Goal: Information Seeking & Learning: Learn about a topic

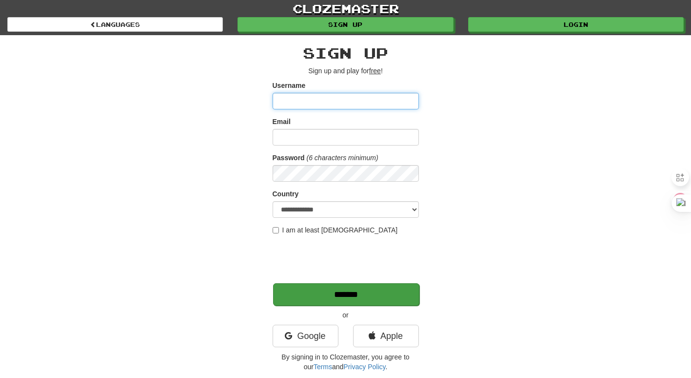
type input "*********"
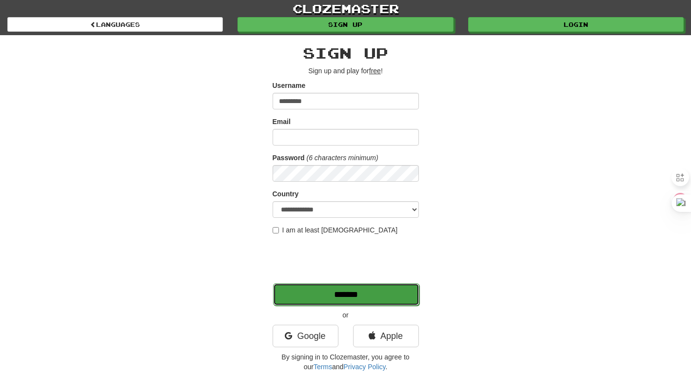
click at [302, 301] on input "*******" at bounding box center [346, 294] width 146 height 22
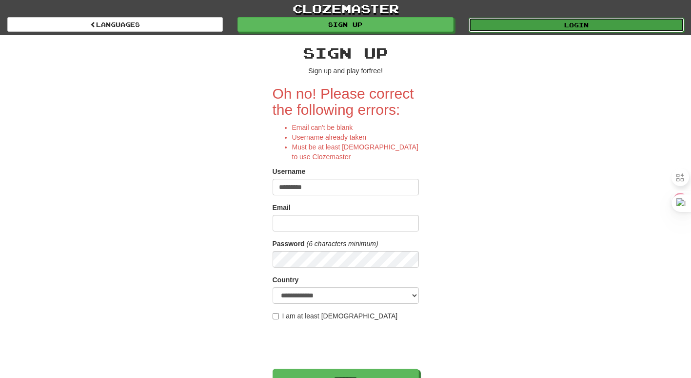
click at [566, 23] on link "Login" at bounding box center [577, 25] width 216 height 15
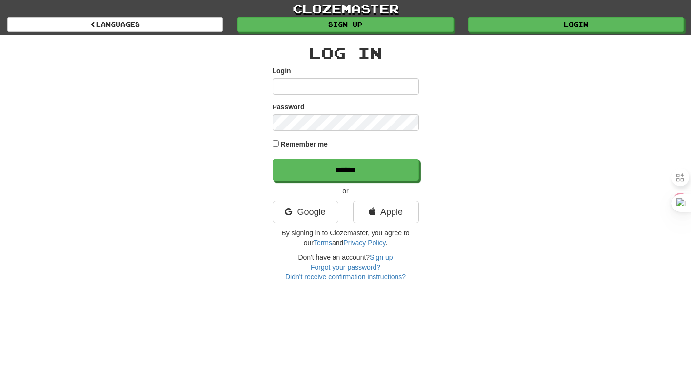
type input "*********"
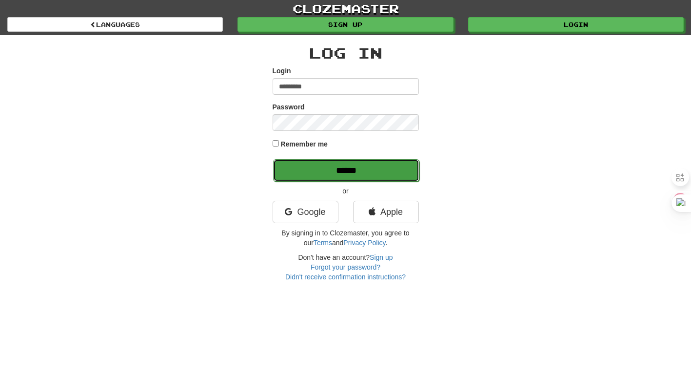
click at [300, 166] on input "******" at bounding box center [346, 170] width 146 height 22
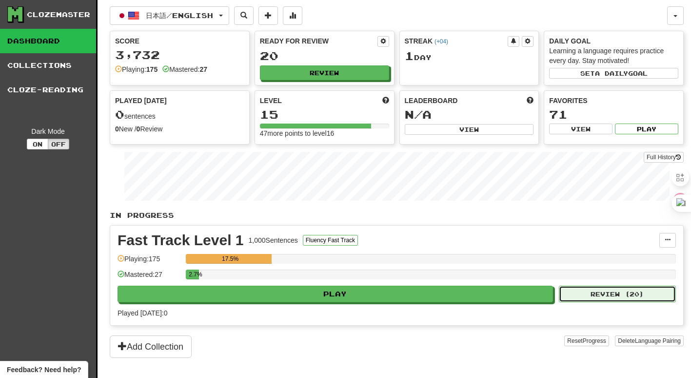
click at [611, 287] on button "Review ( 20 )" at bounding box center [617, 293] width 117 height 17
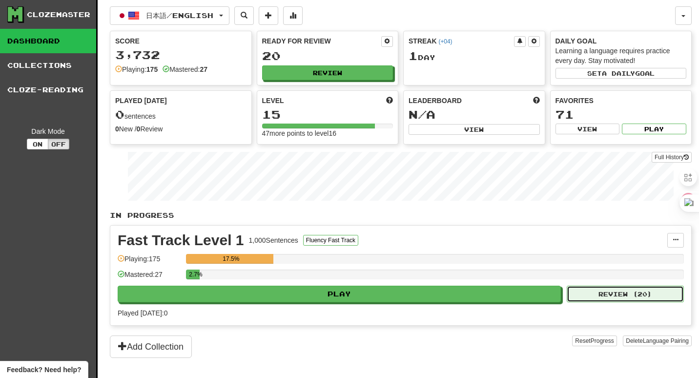
select select "**"
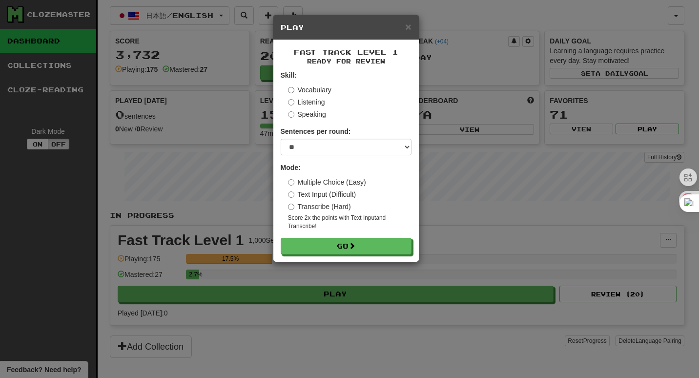
click at [286, 89] on div "Skill: Vocabulary Listening Speaking" at bounding box center [345, 94] width 131 height 49
click at [287, 91] on div "Skill: Vocabulary Listening Speaking" at bounding box center [345, 94] width 131 height 49
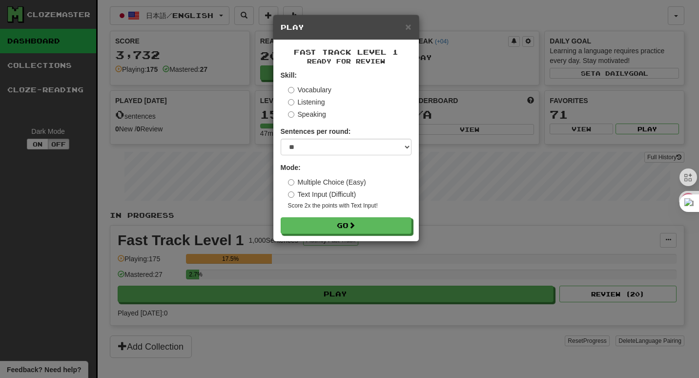
click at [295, 196] on label "Text Input (Difficult)" at bounding box center [322, 194] width 68 height 10
click at [305, 220] on button "Go" at bounding box center [346, 226] width 131 height 17
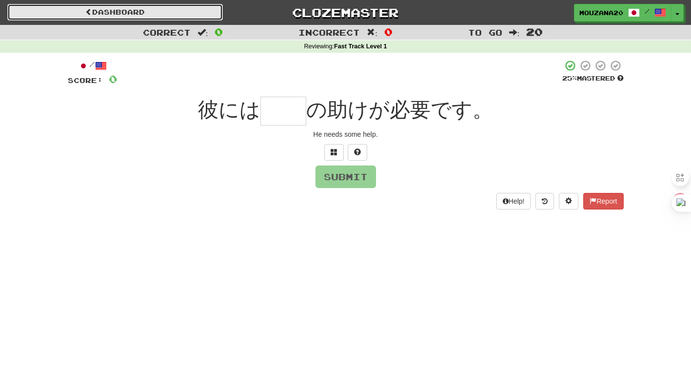
click at [79, 11] on link "Dashboard" at bounding box center [115, 12] width 216 height 17
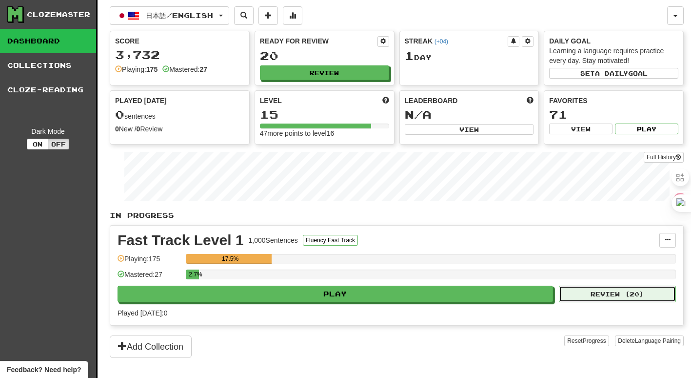
click at [604, 298] on button "Review ( 20 )" at bounding box center [617, 293] width 117 height 17
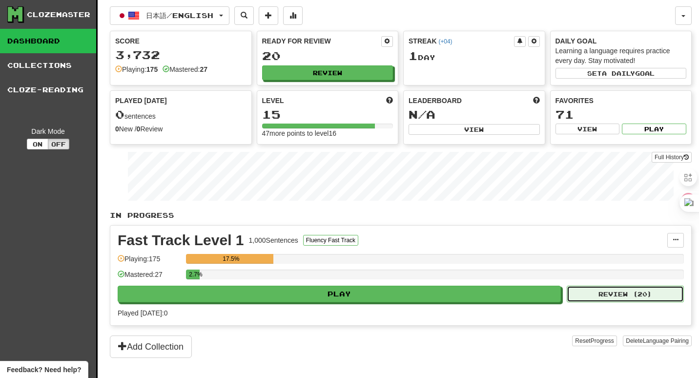
select select "**"
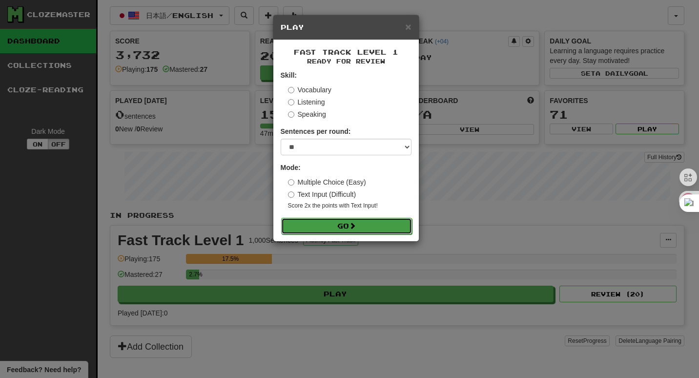
click at [316, 227] on button "Go" at bounding box center [346, 226] width 131 height 17
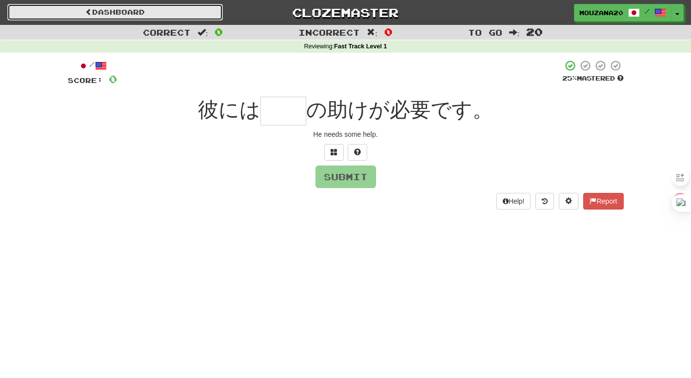
click at [92, 10] on link "Dashboard" at bounding box center [115, 12] width 216 height 17
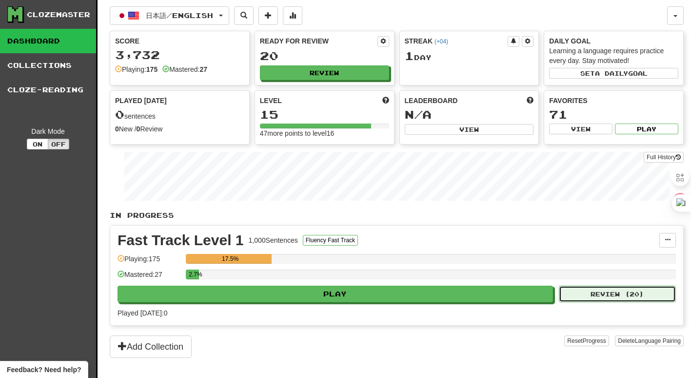
click at [587, 296] on button "Review ( 20 )" at bounding box center [617, 293] width 117 height 17
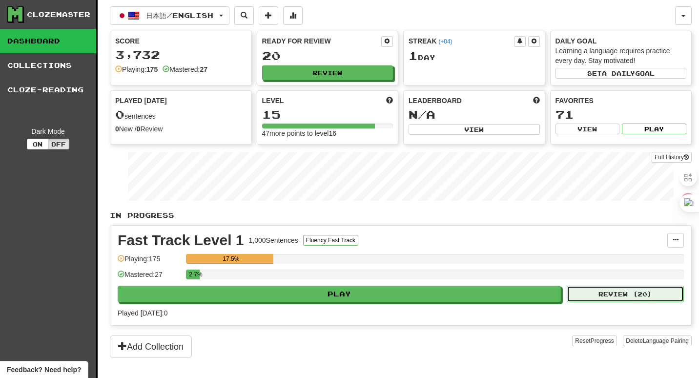
select select "**"
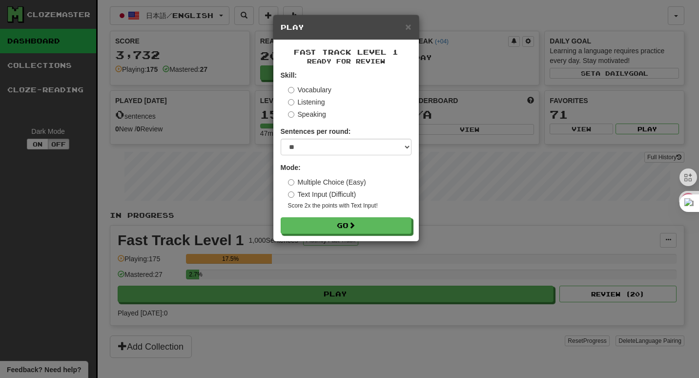
click at [293, 187] on label "Multiple Choice (Easy)" at bounding box center [327, 182] width 78 height 10
click at [307, 217] on form "Skill: Vocabulary Listening Speaking Sentences per round: * ** ** ** ** ** *** …" at bounding box center [345, 151] width 131 height 163
click at [307, 223] on button "Go" at bounding box center [346, 226] width 131 height 17
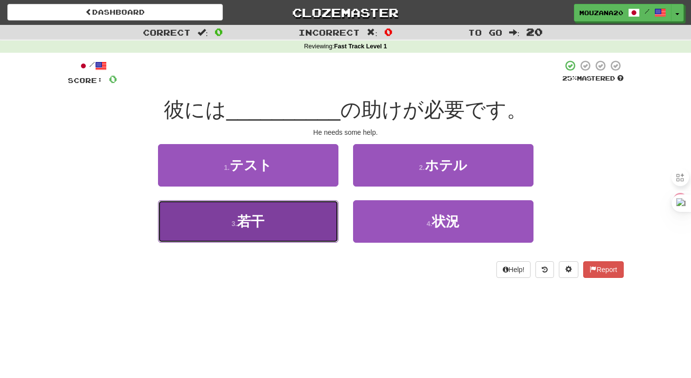
click at [265, 216] on button "3 . 若干" at bounding box center [248, 221] width 180 height 42
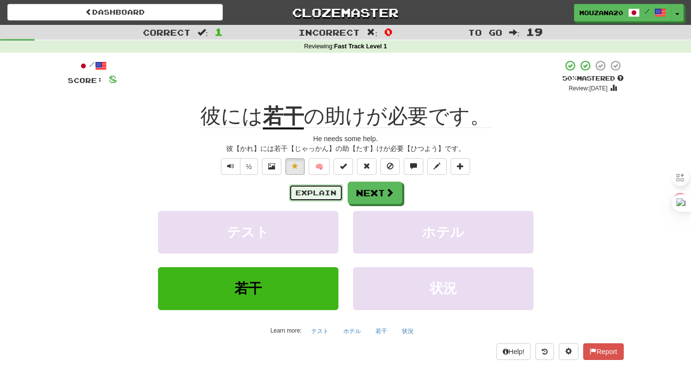
click at [319, 191] on button "Explain" at bounding box center [316, 192] width 54 height 17
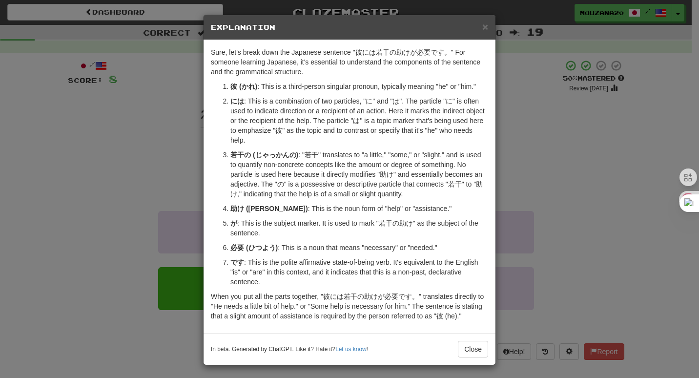
click at [120, 176] on div "× Explanation Sure, let's break down the Japanese sentence "彼には若干の助けが必要です。" For…" at bounding box center [349, 189] width 699 height 378
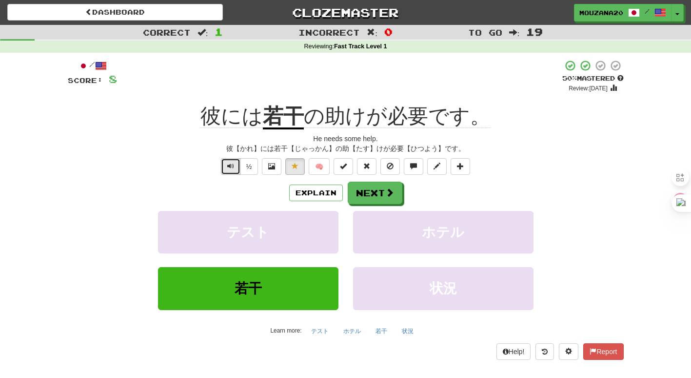
click at [225, 166] on button "Text-to-speech controls" at bounding box center [231, 166] width 20 height 17
click at [221, 165] on button "Text-to-speech controls" at bounding box center [231, 166] width 20 height 17
click at [230, 164] on span "Text-to-speech controls" at bounding box center [230, 165] width 7 height 7
click at [379, 187] on button "Next" at bounding box center [375, 193] width 55 height 22
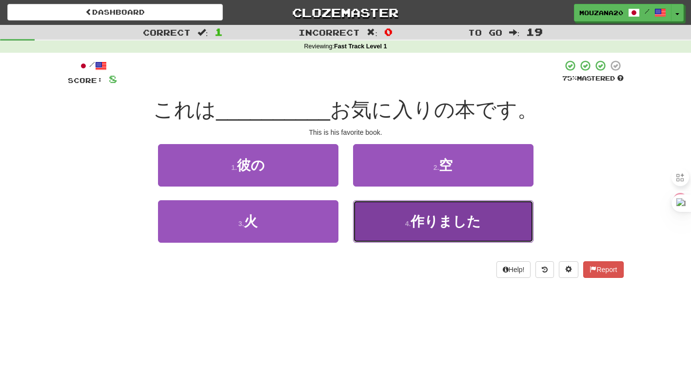
click at [398, 217] on button "4 . 作りました" at bounding box center [443, 221] width 180 height 42
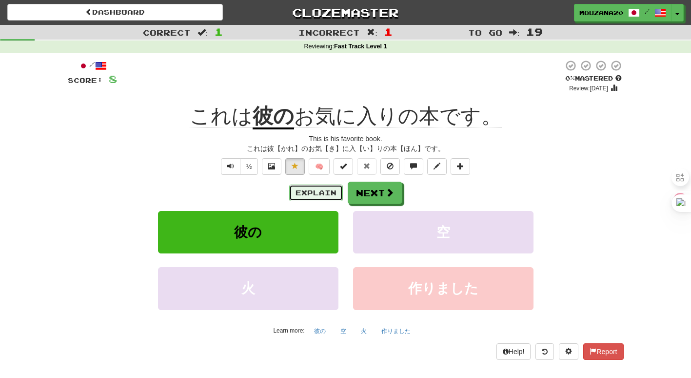
click at [312, 195] on button "Explain" at bounding box center [316, 192] width 54 height 17
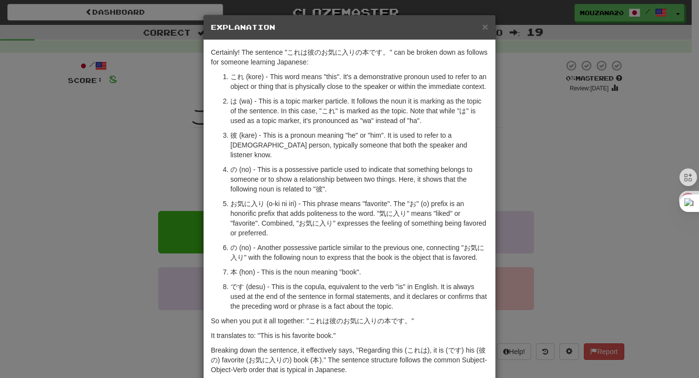
click at [117, 213] on div "× Explanation Certainly! The sentence "これは彼のお気に入りの本です。" can be broken down as f…" at bounding box center [349, 189] width 699 height 378
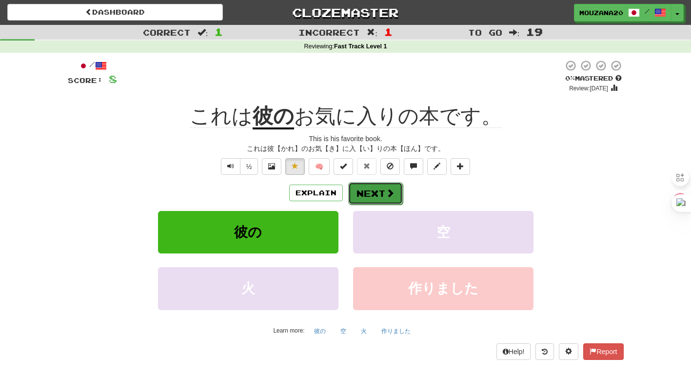
click at [368, 190] on button "Next" at bounding box center [375, 193] width 55 height 22
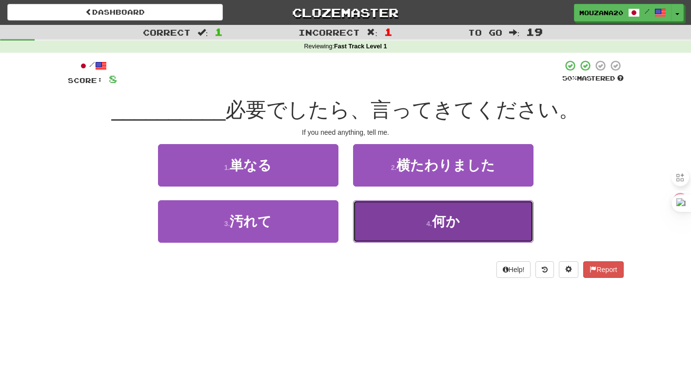
click at [416, 225] on button "4 . 何か" at bounding box center [443, 221] width 180 height 42
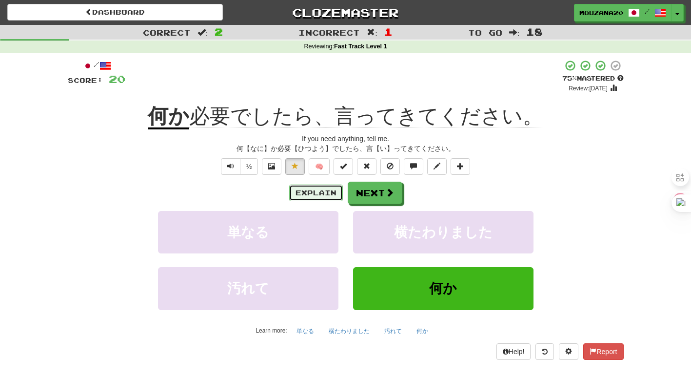
click at [330, 192] on button "Explain" at bounding box center [316, 192] width 54 height 17
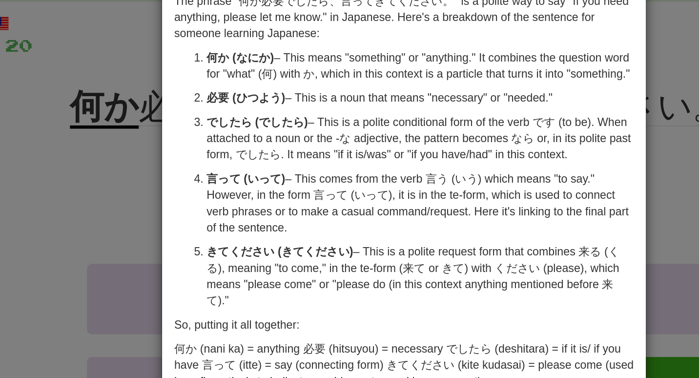
click at [176, 176] on div "× Explanation The phrase "何か必要でしたら、言ってきてください。" is a polite way to say "If you n…" at bounding box center [349, 189] width 699 height 378
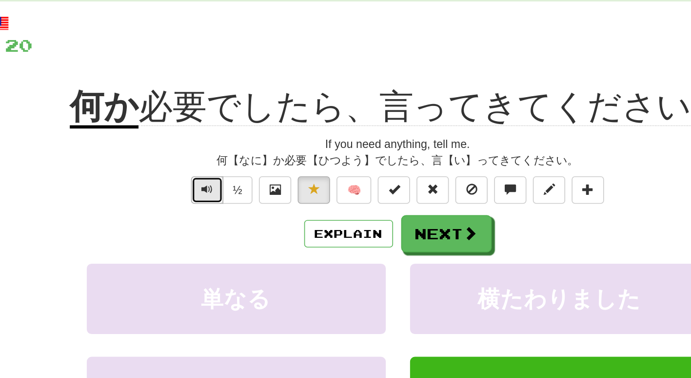
click at [229, 165] on span "Text-to-speech controls" at bounding box center [230, 165] width 7 height 7
click at [310, 195] on button "Explain" at bounding box center [316, 192] width 54 height 17
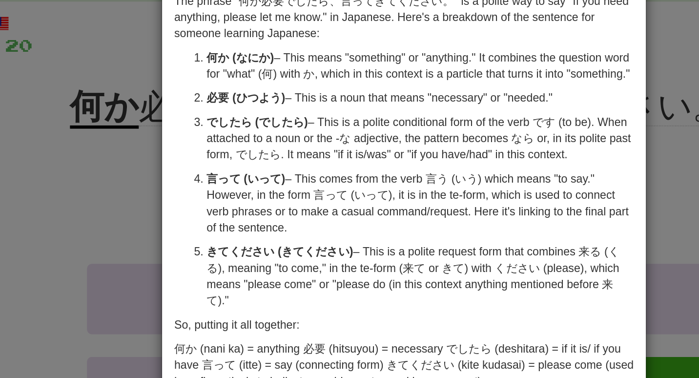
click at [204, 189] on div "The phrase "何か必要でしたら、言ってきてください。" is a polite way to say "If you need anything, …" at bounding box center [349, 201] width 292 height 322
click at [125, 180] on div "× Explanation The phrase "何か必要でしたら、言ってきてください。" is a polite way to say "If you n…" at bounding box center [349, 189] width 699 height 378
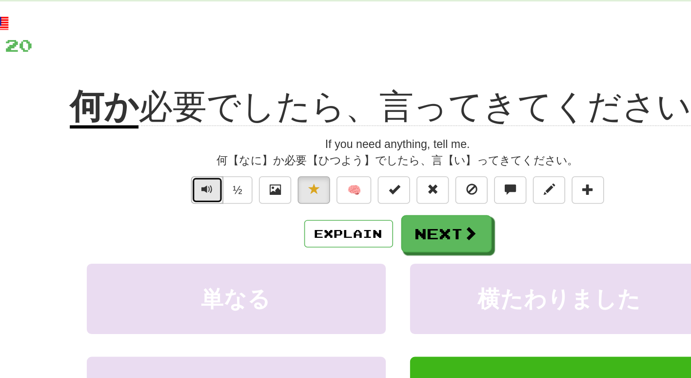
click at [225, 164] on button "Text-to-speech controls" at bounding box center [231, 166] width 20 height 17
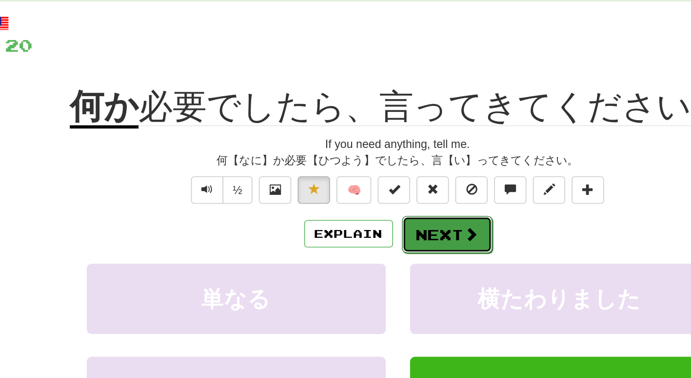
click at [386, 191] on span at bounding box center [390, 192] width 9 height 9
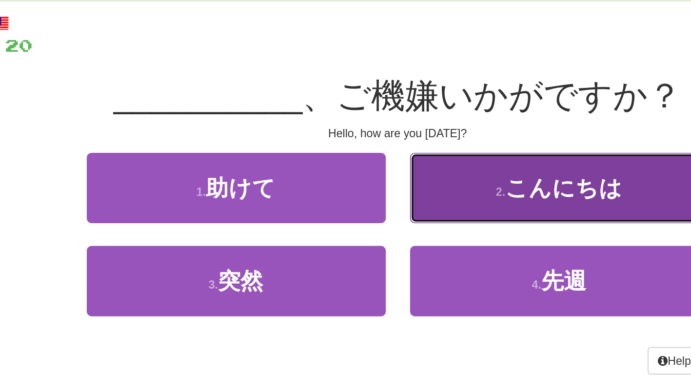
click at [375, 162] on button "2 . こんにちは" at bounding box center [443, 165] width 180 height 42
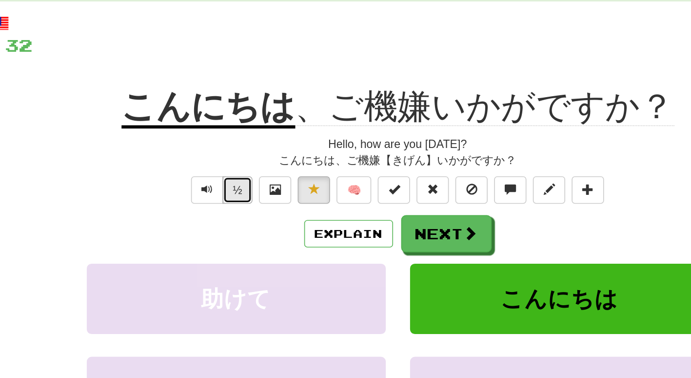
click at [247, 166] on button "½" at bounding box center [249, 166] width 19 height 17
click at [310, 202] on div "Explain Next" at bounding box center [346, 192] width 556 height 22
click at [309, 197] on button "Explain" at bounding box center [316, 192] width 54 height 17
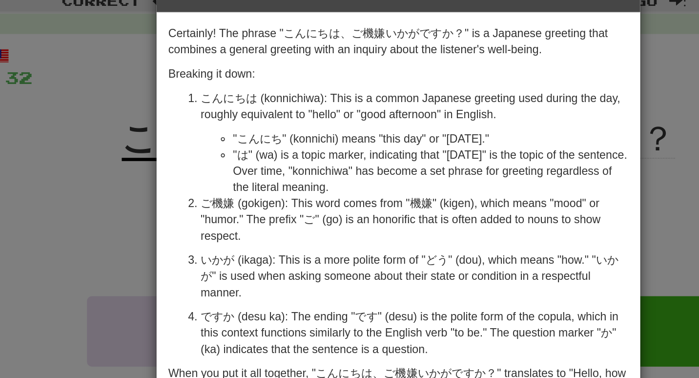
click at [139, 153] on div "× Explanation Certainly! The phrase "こんにちは、ご機嫌いかがですか？" is a Japanese greeting t…" at bounding box center [349, 189] width 699 height 378
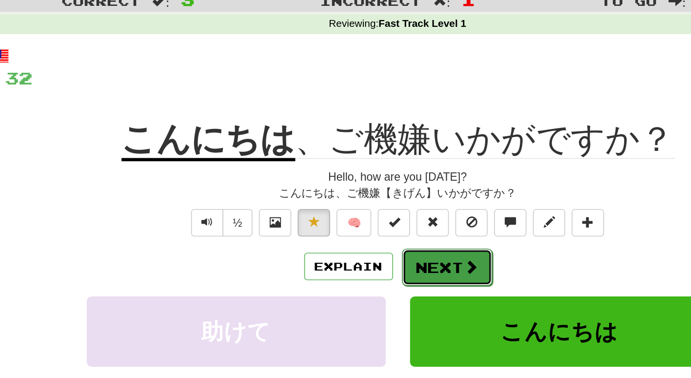
click at [367, 186] on button "Next" at bounding box center [375, 193] width 55 height 22
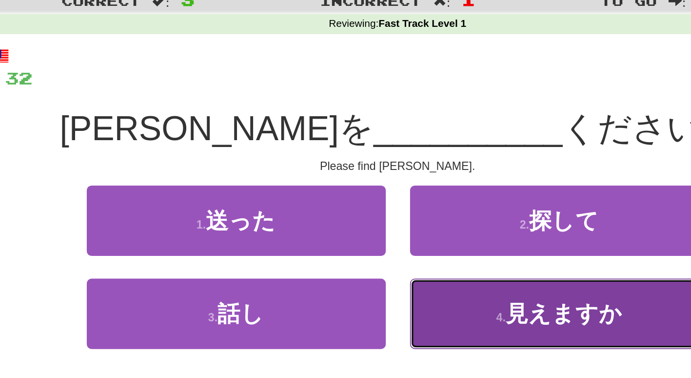
click at [412, 202] on button "4 . 見えますか" at bounding box center [443, 221] width 180 height 42
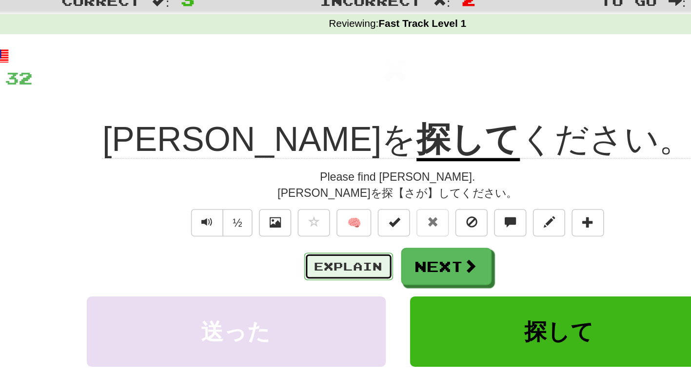
click at [300, 194] on button "Explain" at bounding box center [316, 192] width 54 height 17
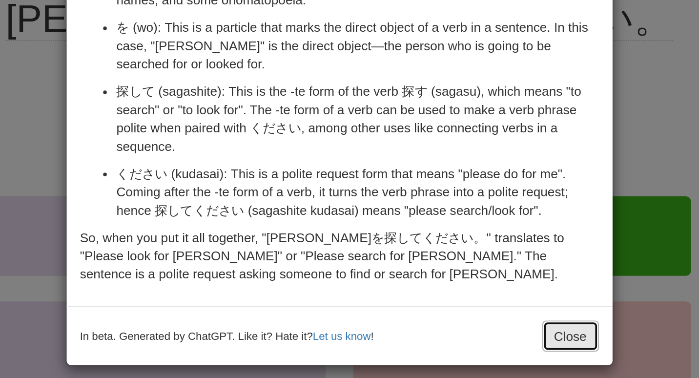
click at [475, 277] on button "Close" at bounding box center [469, 285] width 30 height 17
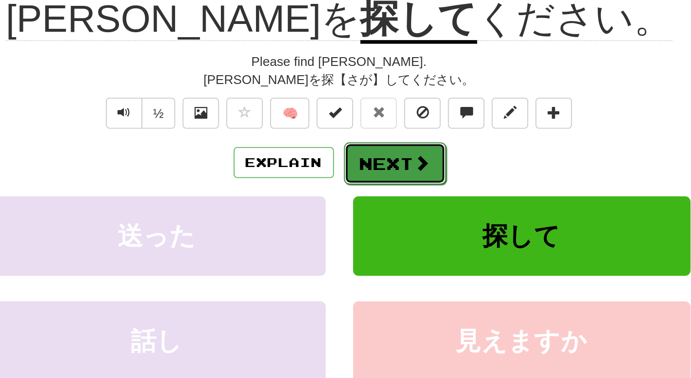
click at [383, 193] on button "Next" at bounding box center [375, 193] width 55 height 22
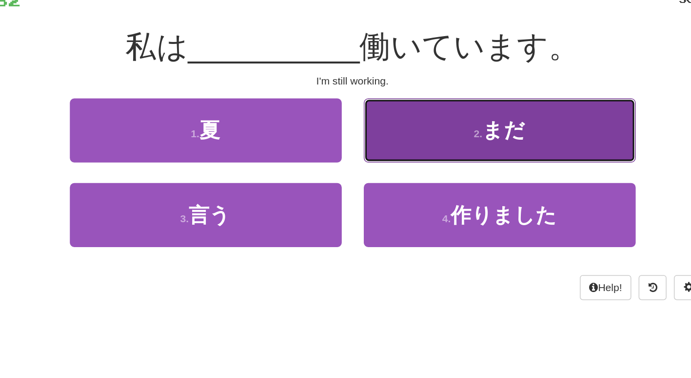
click at [399, 178] on button "2 . まだ" at bounding box center [443, 165] width 180 height 42
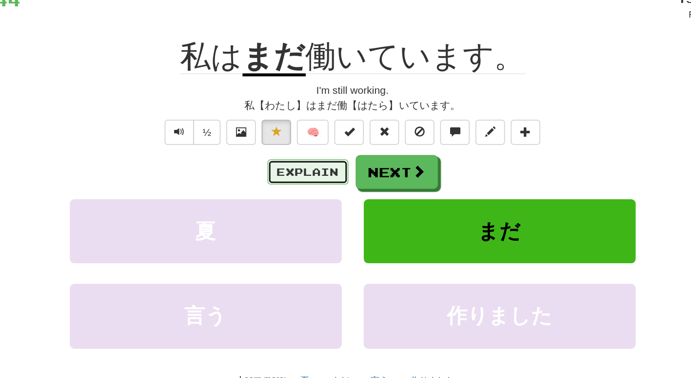
click at [312, 188] on button "Explain" at bounding box center [316, 192] width 54 height 17
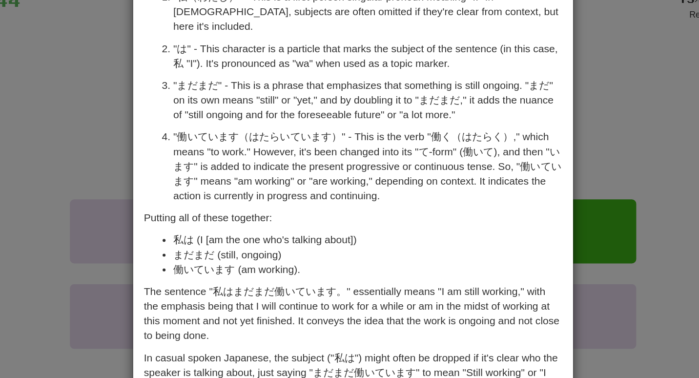
click at [154, 222] on div "× Explanation Certainly! Let's break down the Japanese sentence "私はまだまだ働いています。"…" at bounding box center [349, 189] width 699 height 378
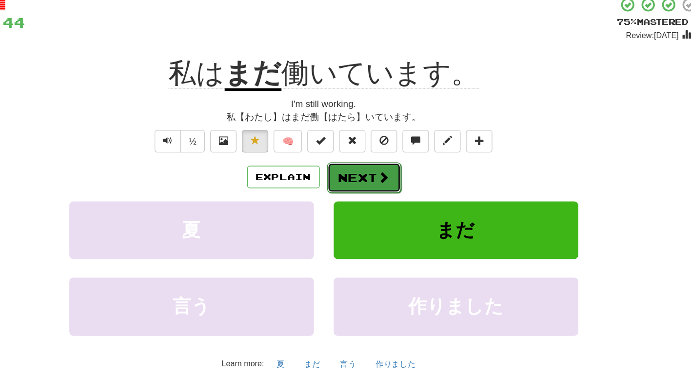
click at [385, 201] on button "Next" at bounding box center [375, 193] width 55 height 22
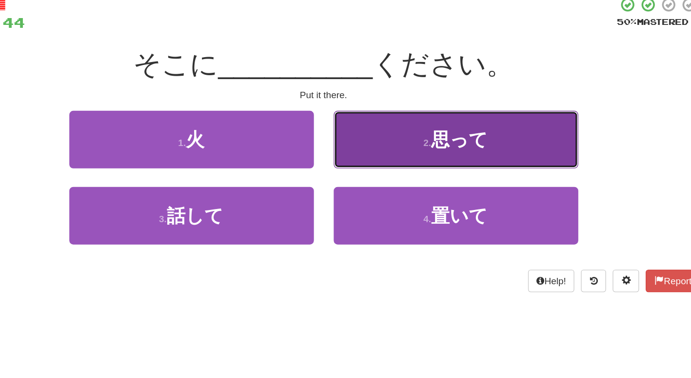
click at [399, 158] on button "2 . 思って" at bounding box center [443, 165] width 180 height 42
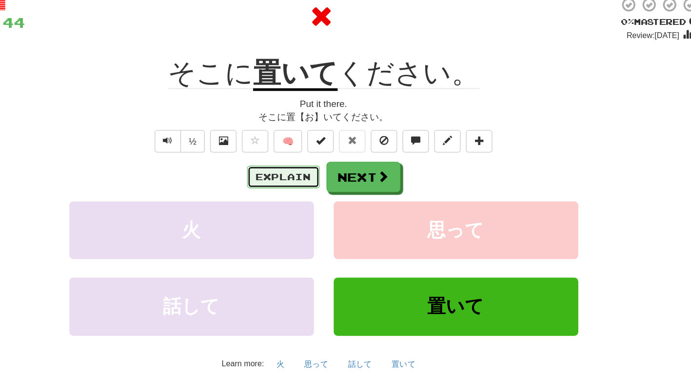
click at [318, 190] on button "Explain" at bounding box center [316, 192] width 54 height 17
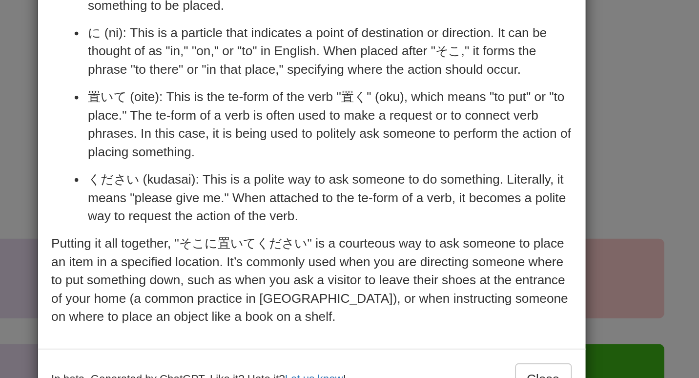
click at [513, 158] on div "× Explanation "そこに置いてください。" is a polite request in Japanese, which translates t…" at bounding box center [349, 189] width 699 height 378
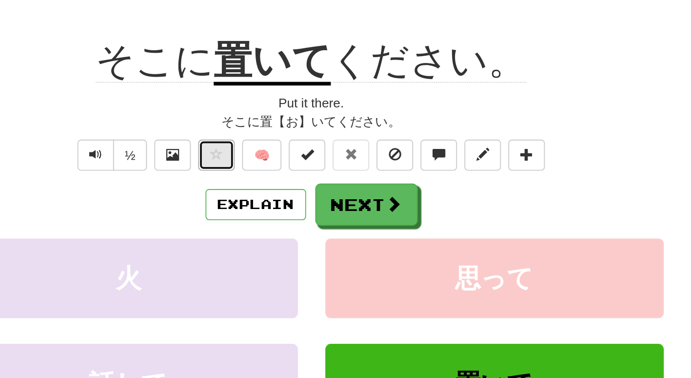
click at [296, 166] on span at bounding box center [295, 165] width 7 height 7
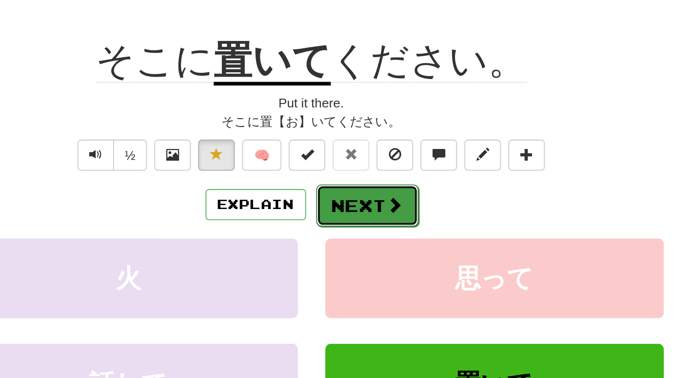
click at [363, 190] on button "Next" at bounding box center [375, 193] width 55 height 22
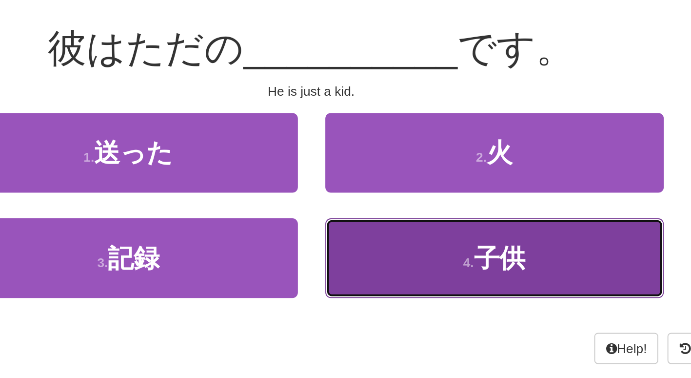
click at [396, 225] on button "4 . 子供" at bounding box center [443, 221] width 180 height 42
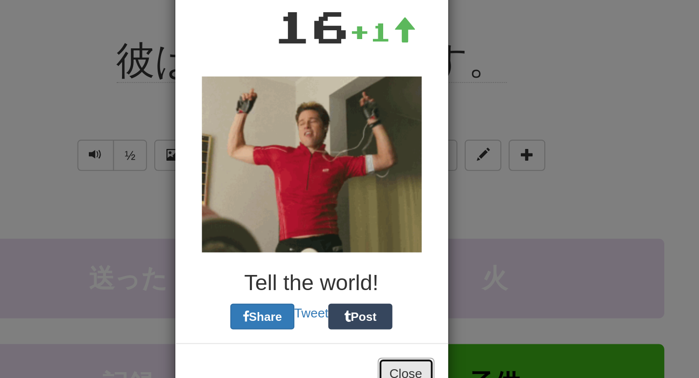
click at [398, 277] on button "Close" at bounding box center [396, 282] width 30 height 17
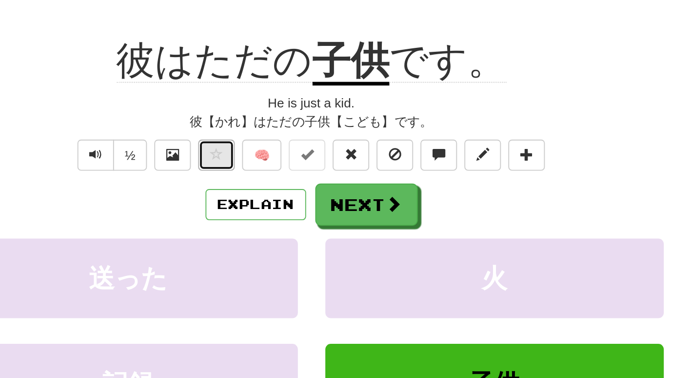
click at [297, 165] on span at bounding box center [295, 165] width 7 height 7
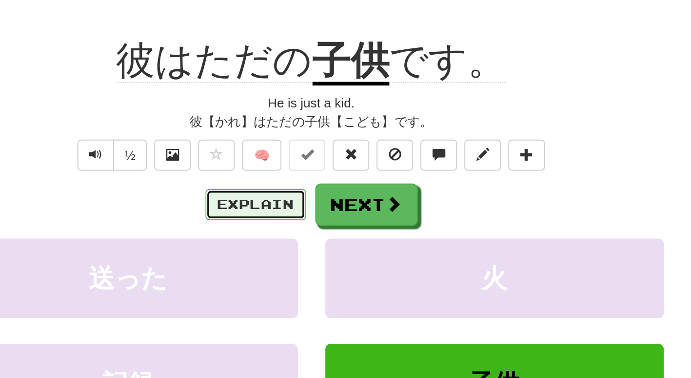
click at [311, 194] on button "Explain" at bounding box center [316, 192] width 54 height 17
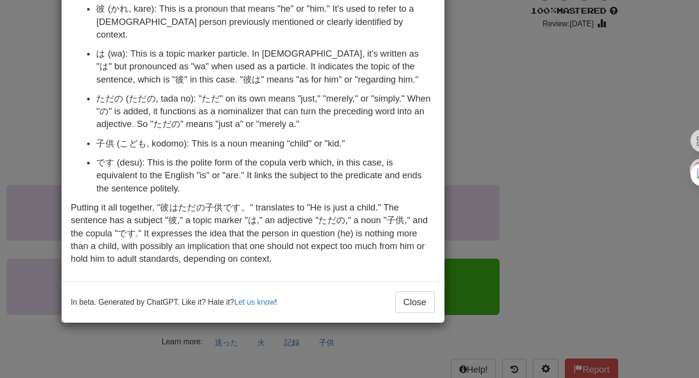
click at [530, 160] on div "× Explanation The phrase "彼はただの子供です。" is a simple sentence in Japanese. Here's …" at bounding box center [349, 189] width 699 height 378
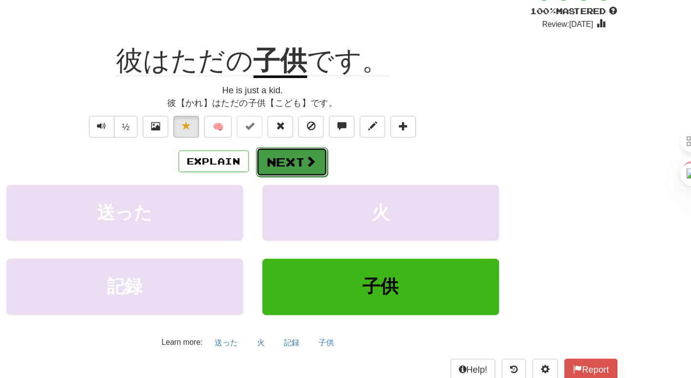
click at [367, 196] on button "Next" at bounding box center [375, 193] width 55 height 22
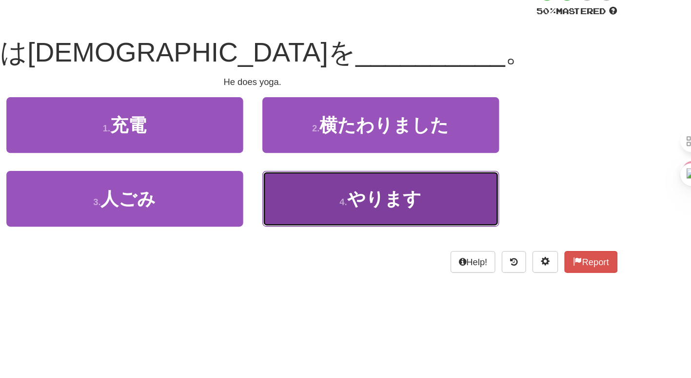
click at [380, 220] on button "4 . やります" at bounding box center [443, 221] width 180 height 42
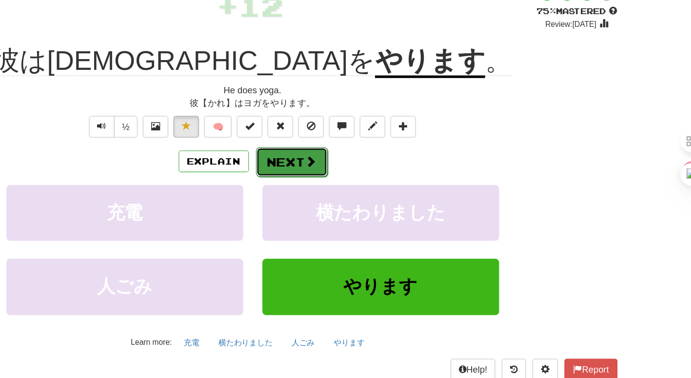
click at [358, 201] on button "Next" at bounding box center [375, 193] width 55 height 22
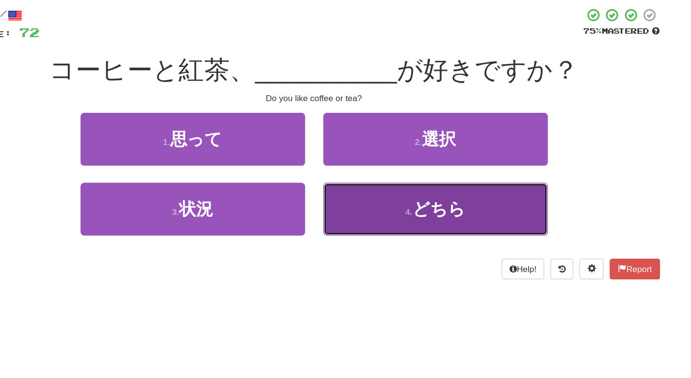
click at [392, 235] on button "4 . どちら" at bounding box center [443, 221] width 180 height 42
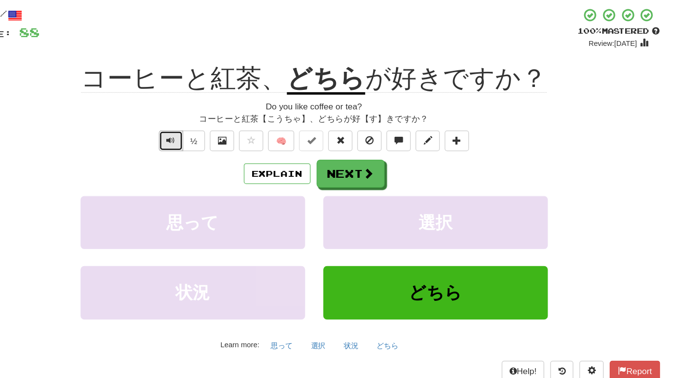
click at [229, 170] on button "Text-to-speech controls" at bounding box center [231, 166] width 20 height 17
click at [319, 194] on button "Explain" at bounding box center [316, 192] width 54 height 17
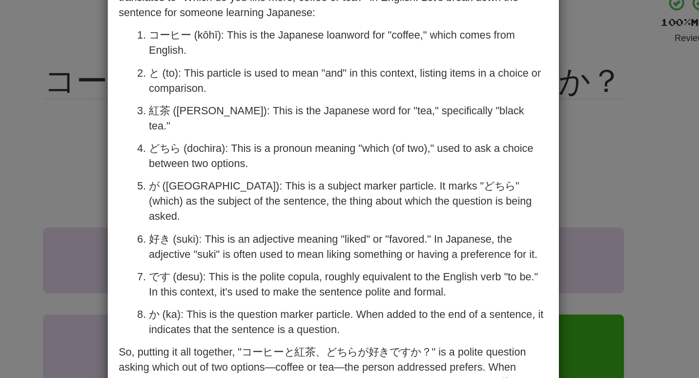
click at [168, 150] on div "× Explanation The sentence "コーヒーと紅茶、どちらが好きですか？" is a Japanese question that tra…" at bounding box center [349, 189] width 699 height 378
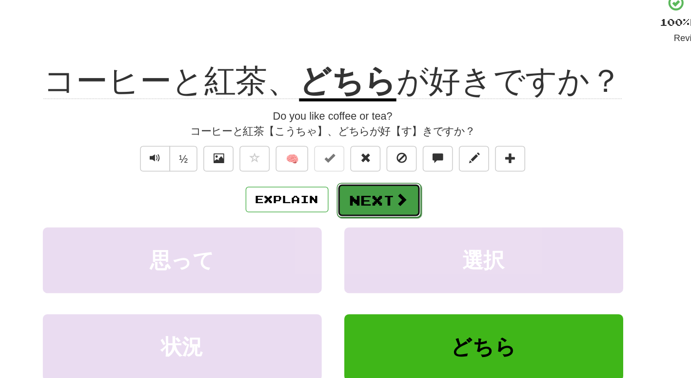
click at [374, 195] on button "Next" at bounding box center [375, 193] width 55 height 22
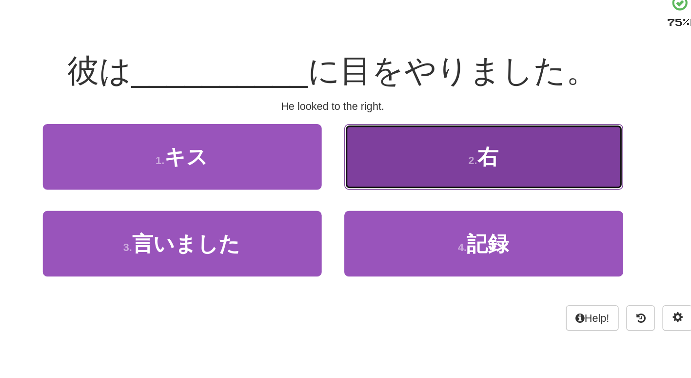
click at [459, 166] on button "2 . 右" at bounding box center [443, 165] width 180 height 42
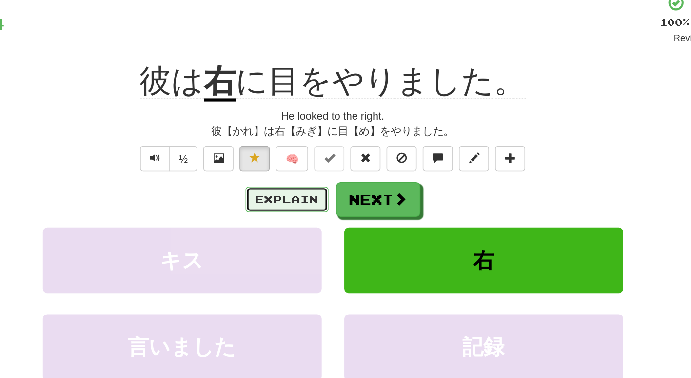
click at [316, 197] on button "Explain" at bounding box center [316, 192] width 54 height 17
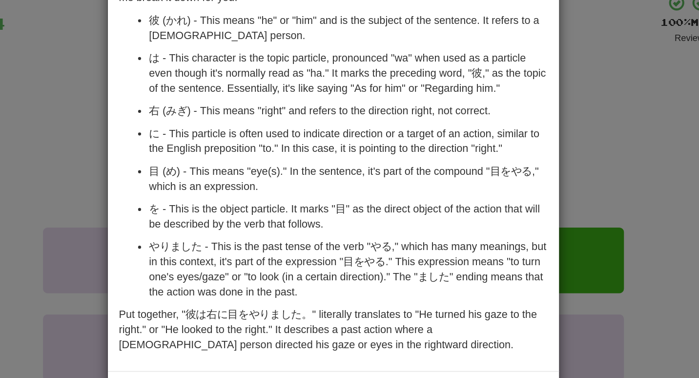
click at [167, 171] on div "× Explanation The sentence "彼は右に目をやりました。" is a relatively simple Japanese sente…" at bounding box center [349, 189] width 699 height 378
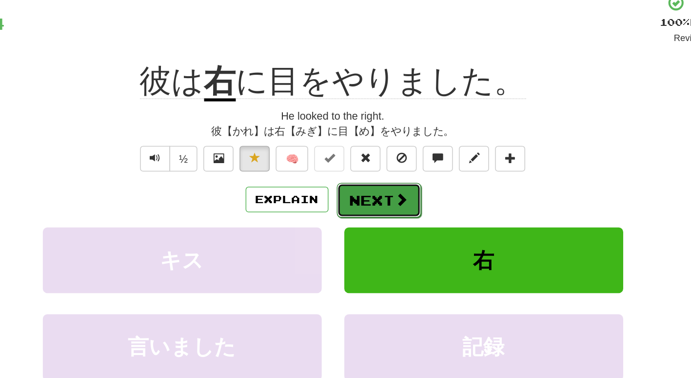
click at [386, 191] on span at bounding box center [390, 192] width 9 height 9
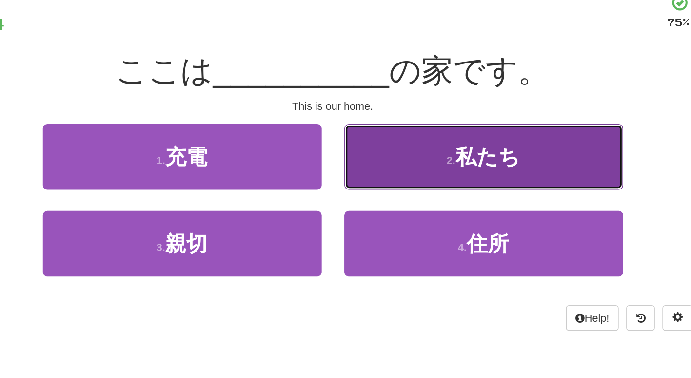
click at [408, 184] on button "2 . 私たち" at bounding box center [443, 165] width 180 height 42
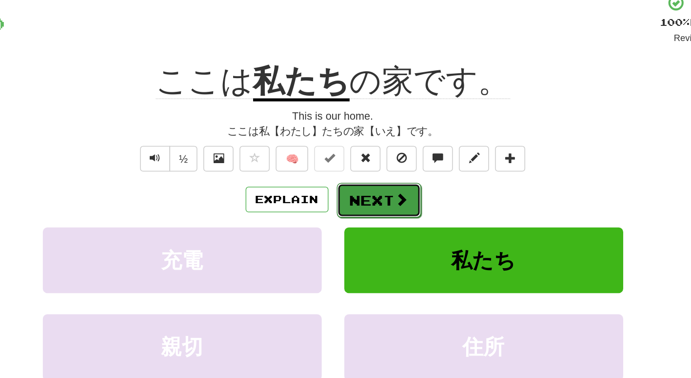
click at [375, 187] on button "Next" at bounding box center [375, 193] width 55 height 22
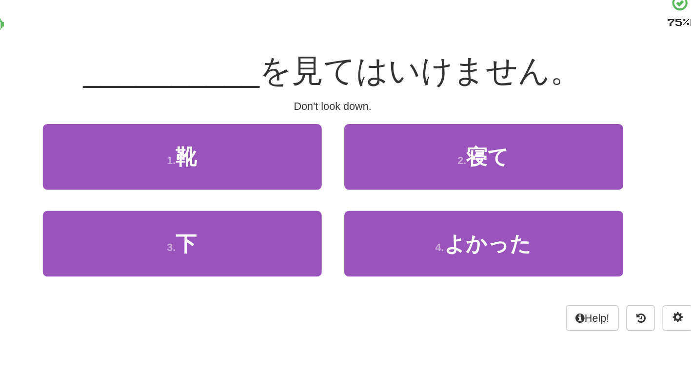
click at [354, 132] on div "Don't look down." at bounding box center [346, 132] width 556 height 10
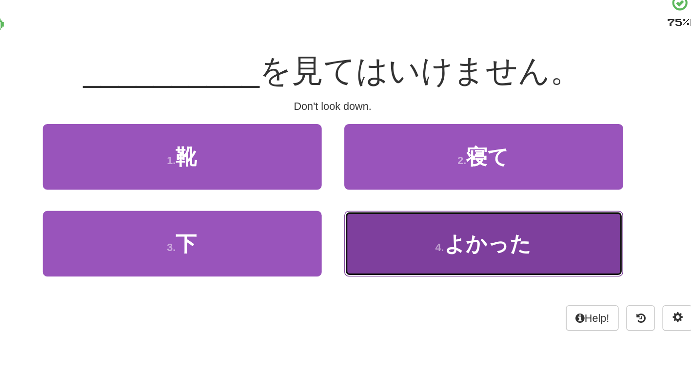
click at [388, 211] on button "4 . よかった" at bounding box center [443, 221] width 180 height 42
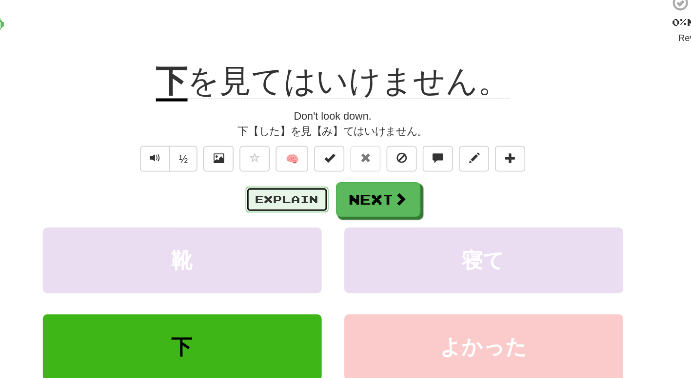
click at [316, 191] on button "Explain" at bounding box center [316, 192] width 54 height 17
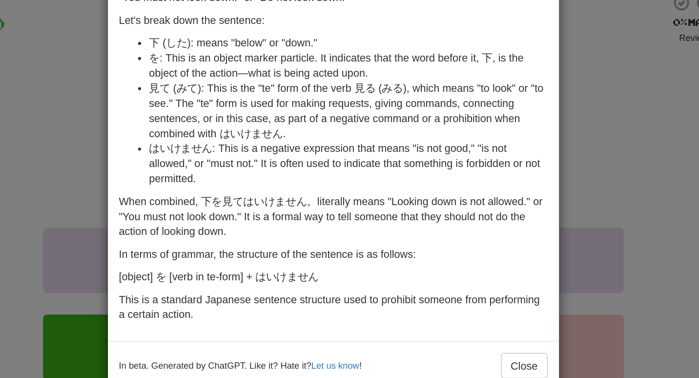
click at [531, 209] on div "× Explanation "下を見てはいけません。" is a sentence in Japanese that can be translated to…" at bounding box center [349, 189] width 699 height 378
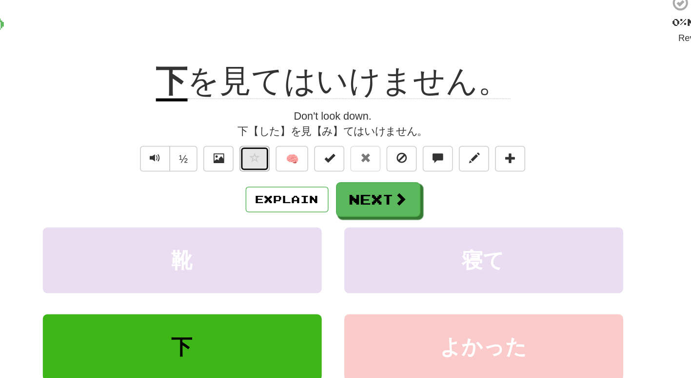
click at [296, 170] on button at bounding box center [295, 166] width 20 height 17
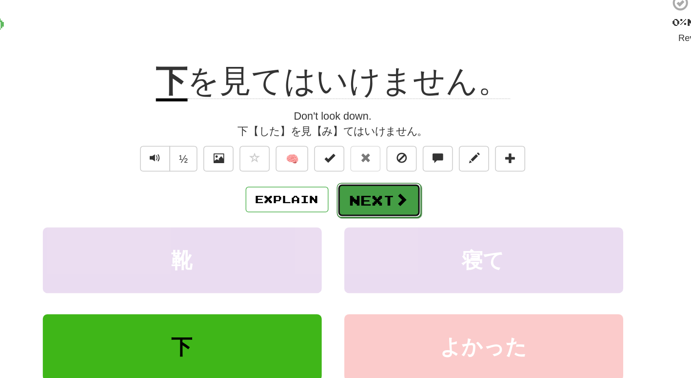
click at [375, 196] on button "Next" at bounding box center [375, 193] width 55 height 22
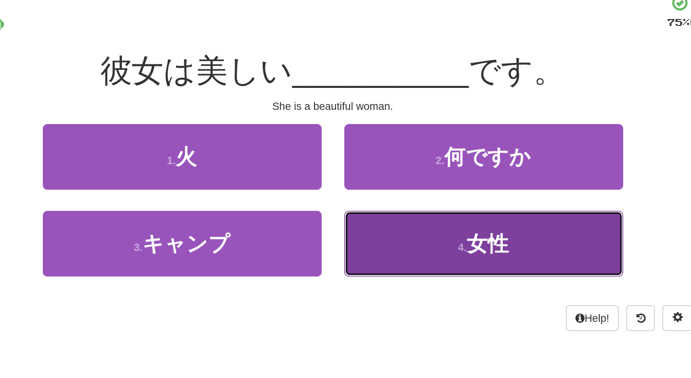
click at [420, 238] on button "4 . 女性" at bounding box center [443, 221] width 180 height 42
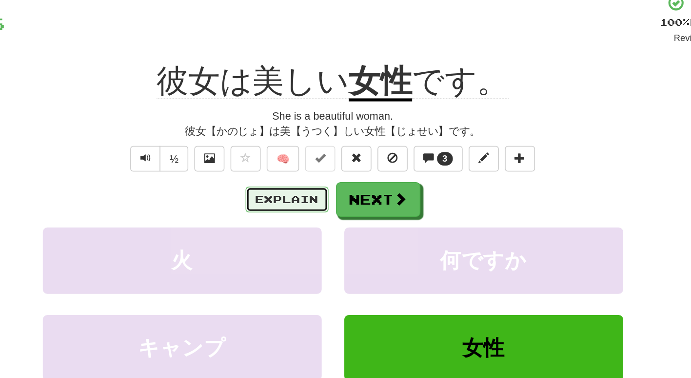
click at [307, 194] on button "Explain" at bounding box center [316, 192] width 54 height 17
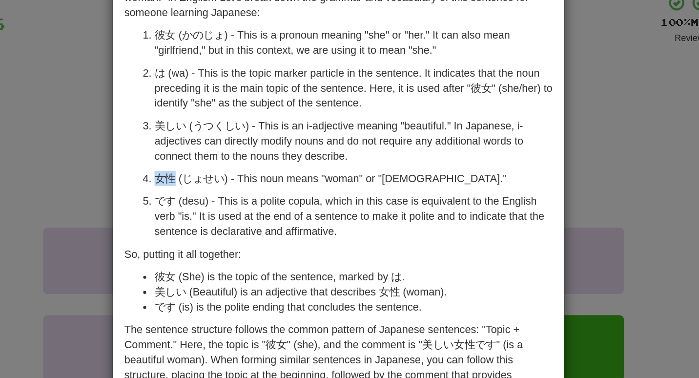
drag, startPoint x: 239, startPoint y: 178, endPoint x: 227, endPoint y: 177, distance: 11.7
click at [230, 177] on p "女性 (じょせい) - This noun means "woman" or "female."" at bounding box center [359, 179] width 258 height 10
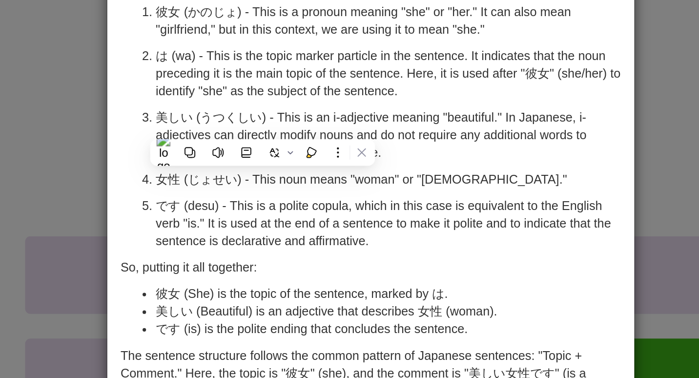
click at [203, 220] on div "The Japanese sentence "彼女は美しい女性です。" translates to "She is a beautiful woman." i…" at bounding box center [349, 186] width 292 height 293
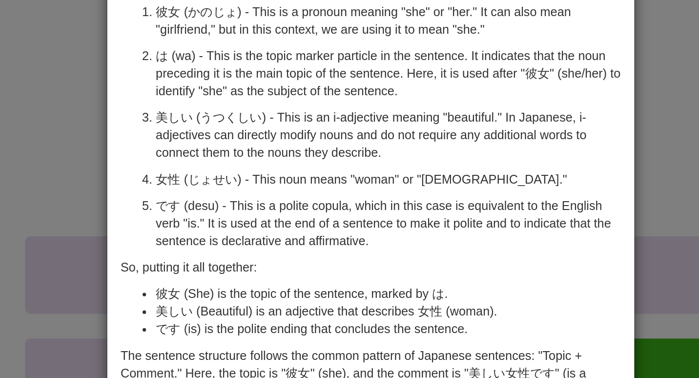
click at [159, 206] on div "× Explanation The Japanese sentence "彼女は美しい女性です。" translates to "She is a beaut…" at bounding box center [349, 189] width 699 height 378
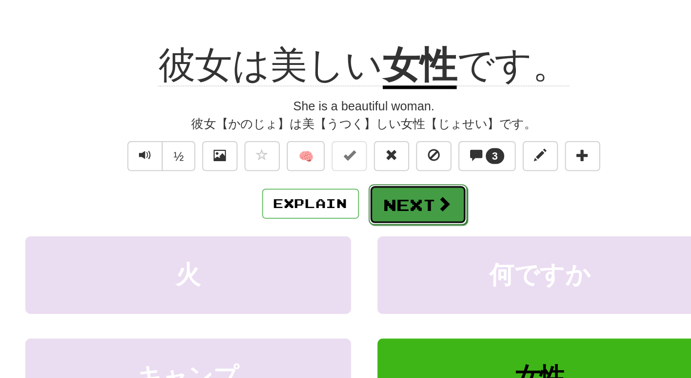
click at [376, 195] on button "Next" at bounding box center [375, 193] width 55 height 22
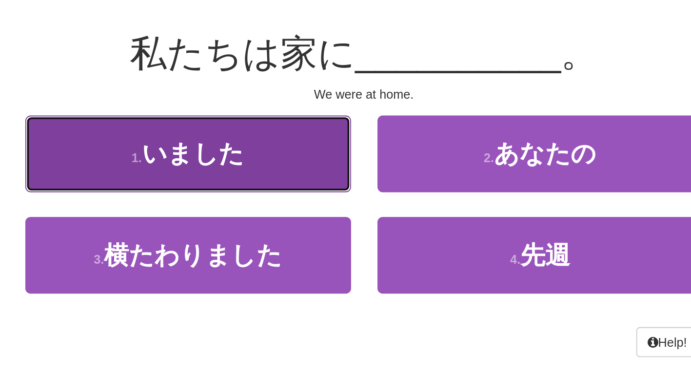
click at [293, 165] on button "1 . いました" at bounding box center [248, 165] width 180 height 42
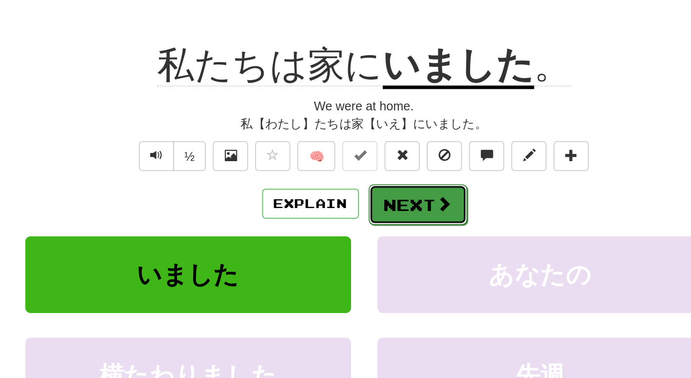
click at [380, 195] on button "Next" at bounding box center [375, 193] width 55 height 22
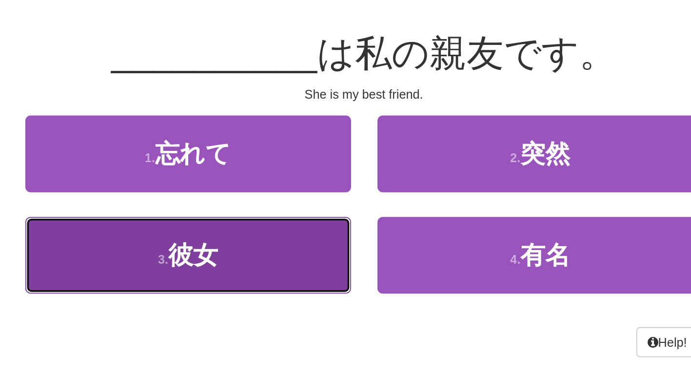
click at [277, 224] on button "3 . 彼女" at bounding box center [248, 221] width 180 height 42
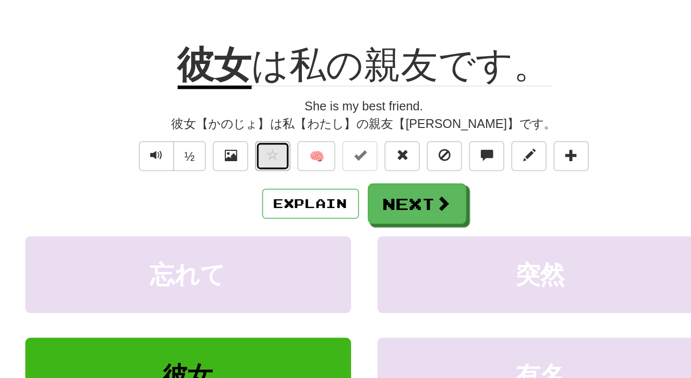
click at [298, 168] on button at bounding box center [295, 166] width 20 height 17
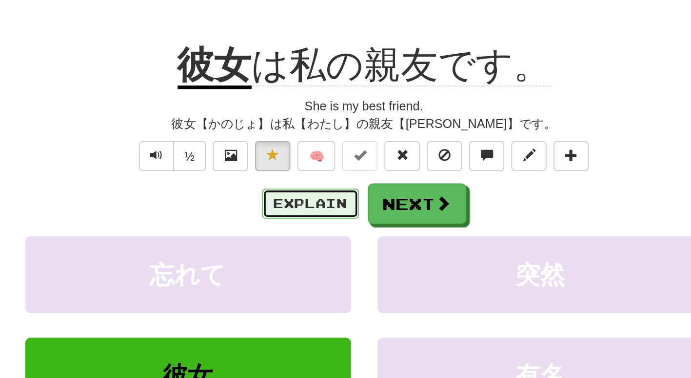
click at [304, 185] on button "Explain" at bounding box center [316, 192] width 54 height 17
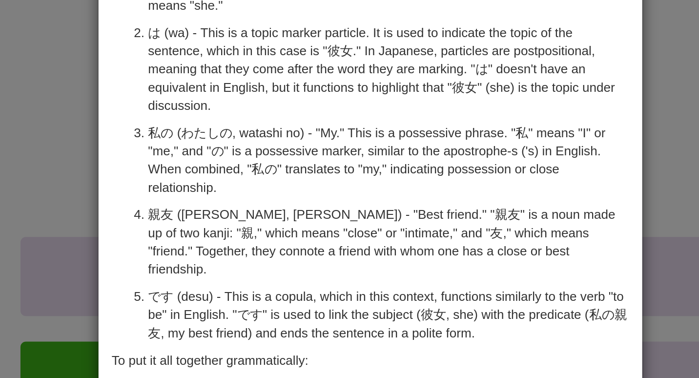
click at [152, 191] on div "× Explanation Certainly! The sentence "彼女は私の親友です。" can be translated into Engli…" at bounding box center [349, 189] width 699 height 378
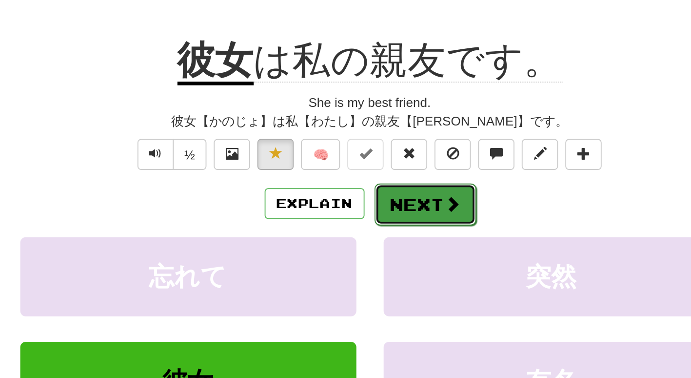
click at [374, 190] on button "Next" at bounding box center [375, 193] width 55 height 22
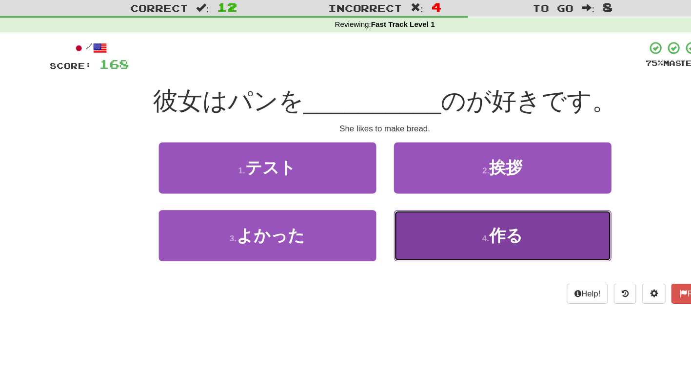
click at [395, 210] on button "4 . 作る" at bounding box center [443, 221] width 180 height 42
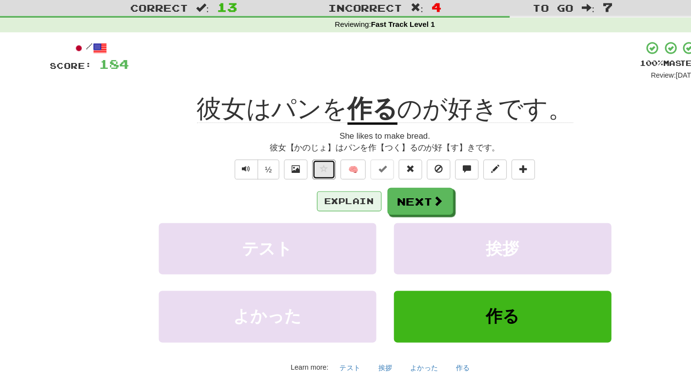
drag, startPoint x: 298, startPoint y: 166, endPoint x: 318, endPoint y: 196, distance: 36.3
click at [318, 196] on div "/ Score: 184 + 16 100 % Mastered Review: 2026-03-21 彼女はパンを 作る のが好きです。 She likes…" at bounding box center [346, 210] width 556 height 300
click at [318, 196] on button "Explain" at bounding box center [316, 192] width 54 height 17
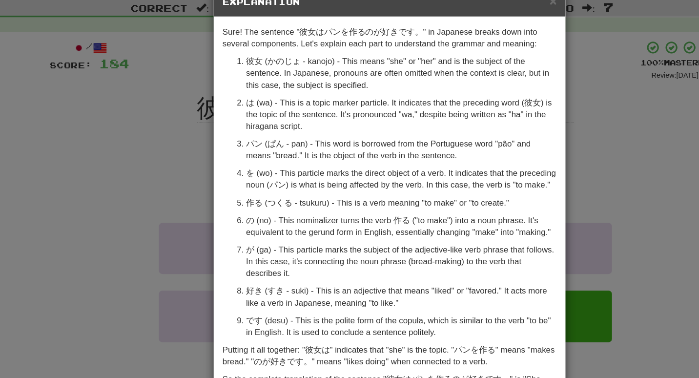
click at [165, 221] on div "× Explanation Sure! The sentence "彼女はパンを作るのが好きです。" in Japanese breaks down into…" at bounding box center [349, 189] width 699 height 378
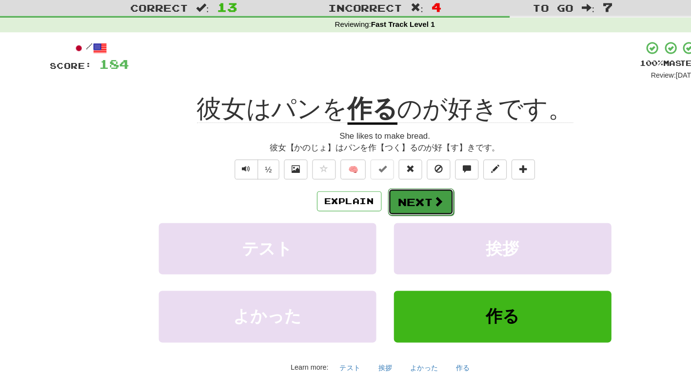
click at [383, 191] on button "Next" at bounding box center [375, 193] width 55 height 22
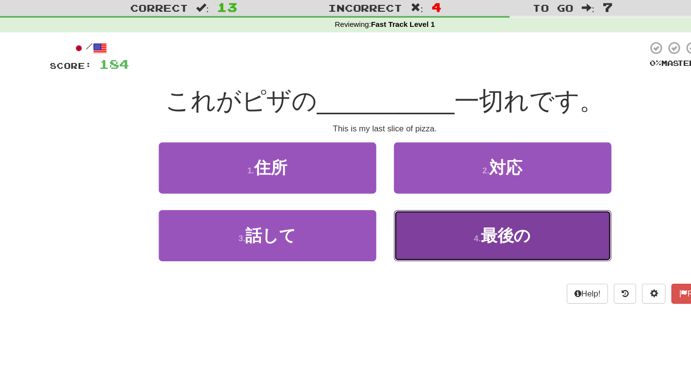
click at [390, 225] on button "4 . 最後の" at bounding box center [443, 221] width 180 height 42
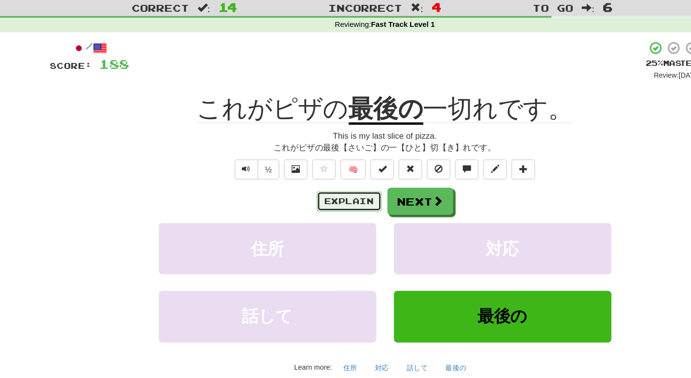
click at [317, 188] on button "Explain" at bounding box center [316, 192] width 54 height 17
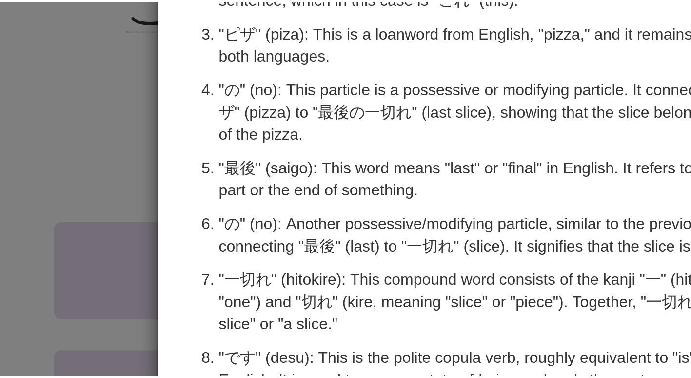
scroll to position [7, 0]
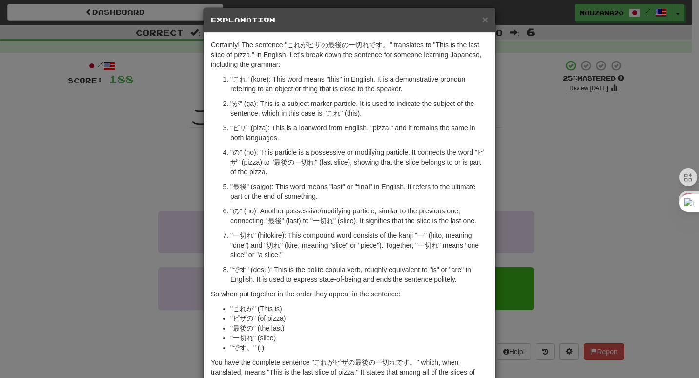
click at [83, 227] on div "× Explanation Certainly! The sentence "これがピザの最後の一切れです。" translates to "This is …" at bounding box center [349, 189] width 699 height 378
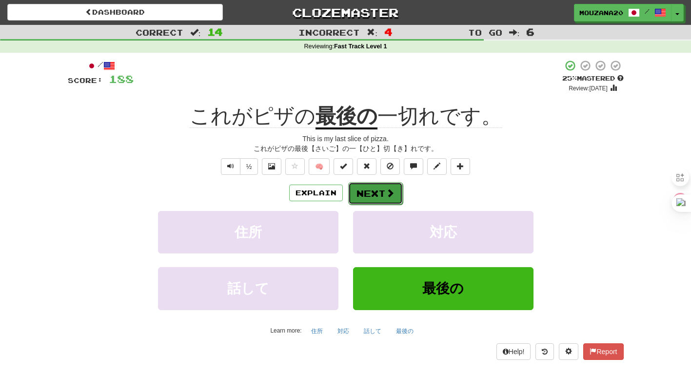
click at [382, 193] on button "Next" at bounding box center [375, 193] width 55 height 22
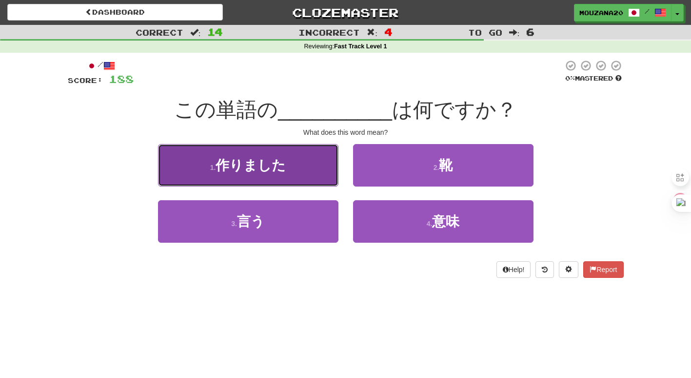
click at [264, 182] on button "1 . 作りました" at bounding box center [248, 165] width 180 height 42
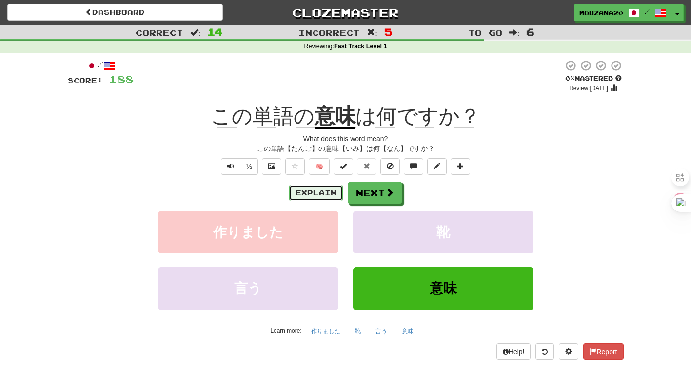
click at [309, 195] on button "Explain" at bounding box center [316, 192] width 54 height 17
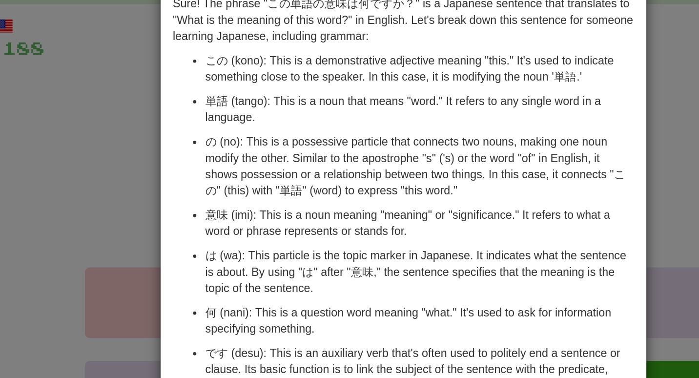
click at [139, 204] on div "× Explanation Sure! The phrase "この単語の意味は何ですか？" is a Japanese sentence that tran…" at bounding box center [349, 189] width 699 height 378
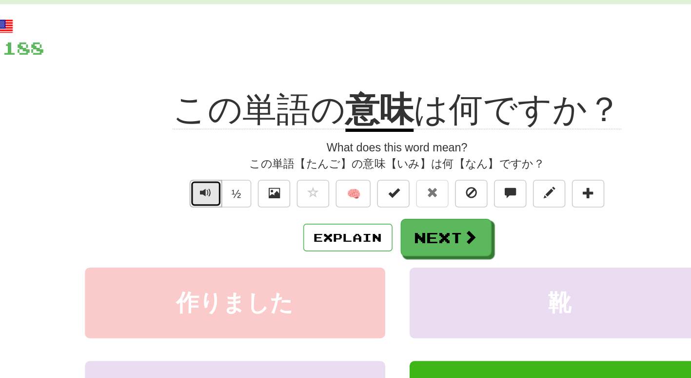
click at [227, 162] on span "Text-to-speech controls" at bounding box center [230, 165] width 7 height 7
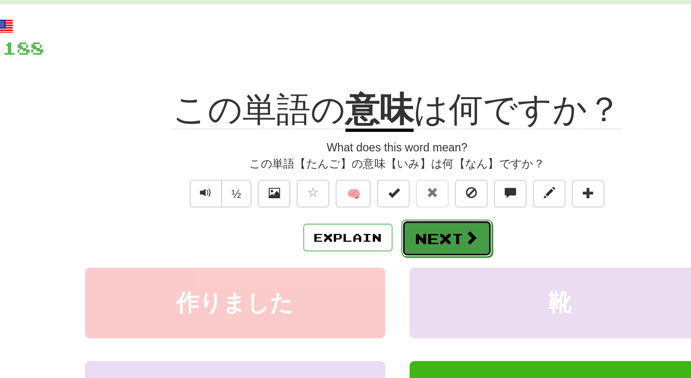
click at [371, 200] on button "Next" at bounding box center [375, 193] width 55 height 22
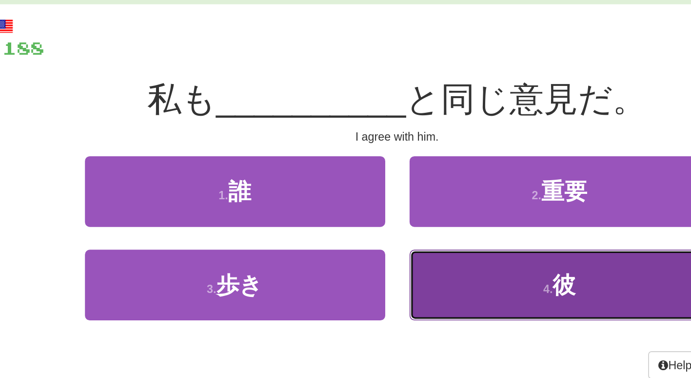
click at [432, 223] on button "4 . 彼" at bounding box center [443, 221] width 180 height 42
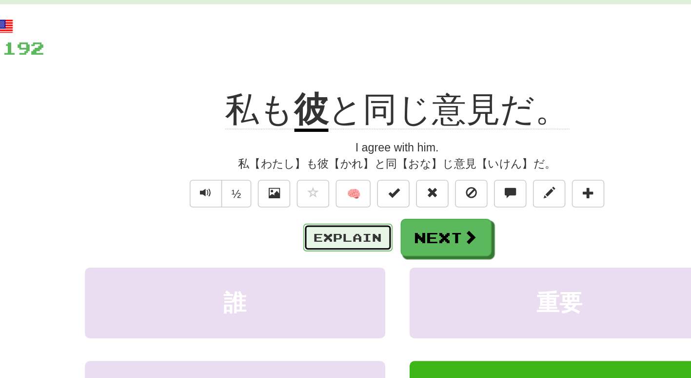
click at [302, 195] on button "Explain" at bounding box center [316, 192] width 54 height 17
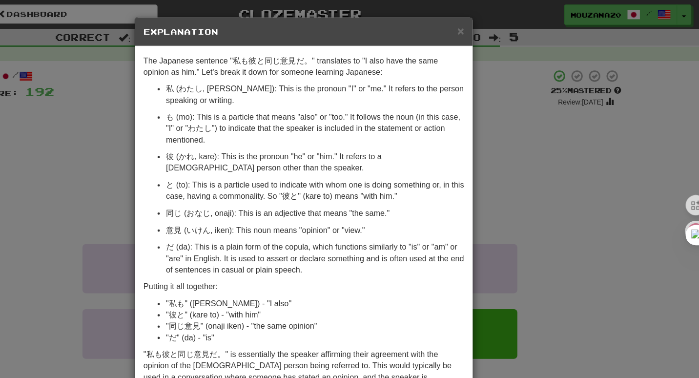
click at [130, 173] on div "× Explanation The Japanese sentence "私も彼と同じ意見だ。" translates to "I also have the…" at bounding box center [349, 189] width 699 height 378
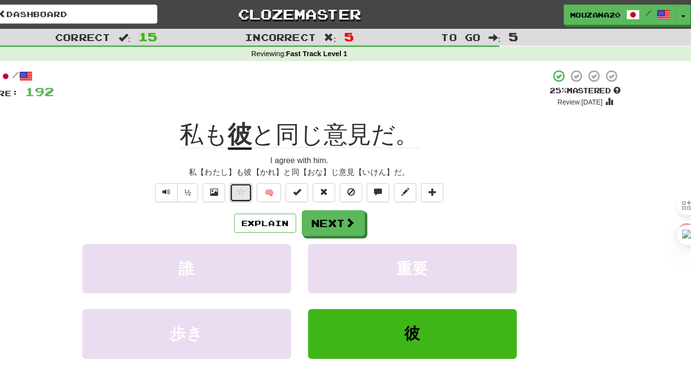
click at [294, 165] on span at bounding box center [295, 165] width 7 height 7
click at [363, 189] on button "Next" at bounding box center [375, 193] width 55 height 22
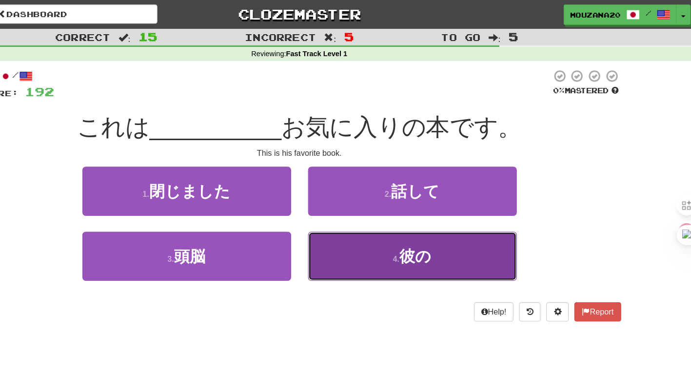
click at [384, 223] on button "4 . 彼の" at bounding box center [443, 221] width 180 height 42
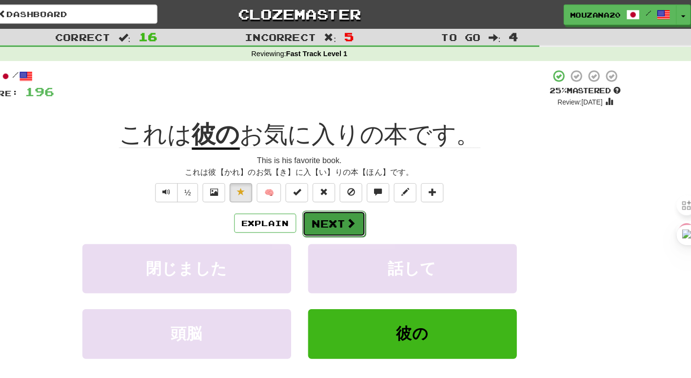
click at [395, 191] on button "Next" at bounding box center [375, 193] width 55 height 22
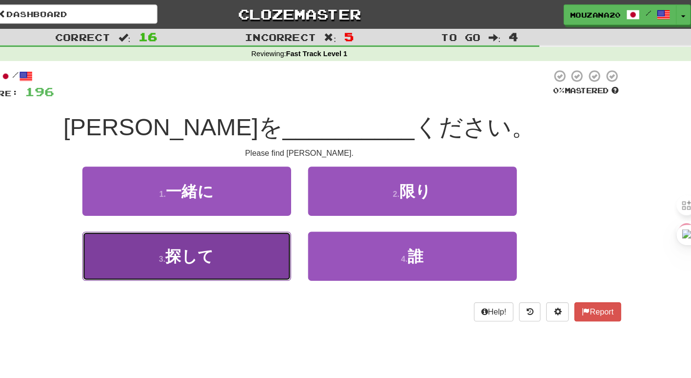
click at [273, 222] on button "3 . 探して" at bounding box center [248, 221] width 180 height 42
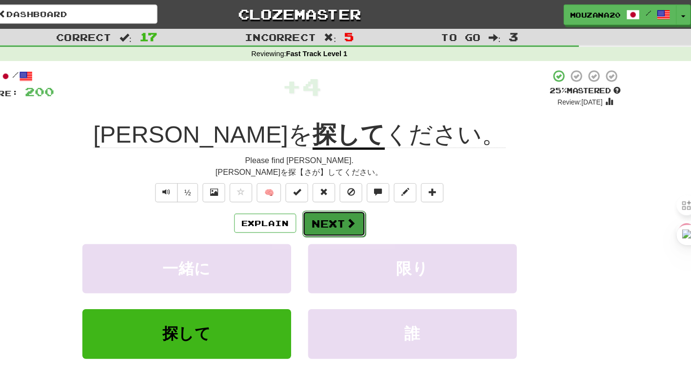
click at [380, 193] on button "Next" at bounding box center [375, 193] width 55 height 22
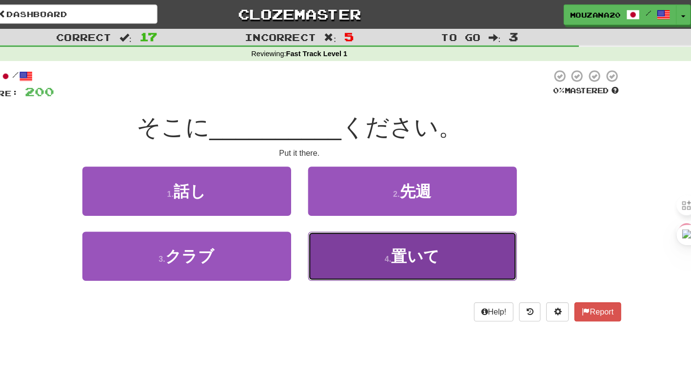
click at [395, 218] on button "4 . 置いて" at bounding box center [443, 221] width 180 height 42
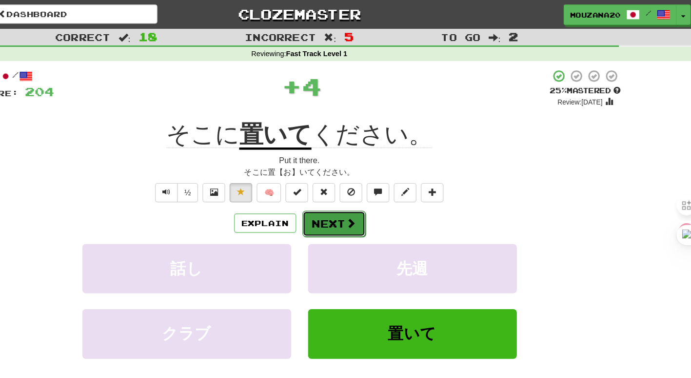
click at [394, 192] on button "Next" at bounding box center [375, 193] width 55 height 22
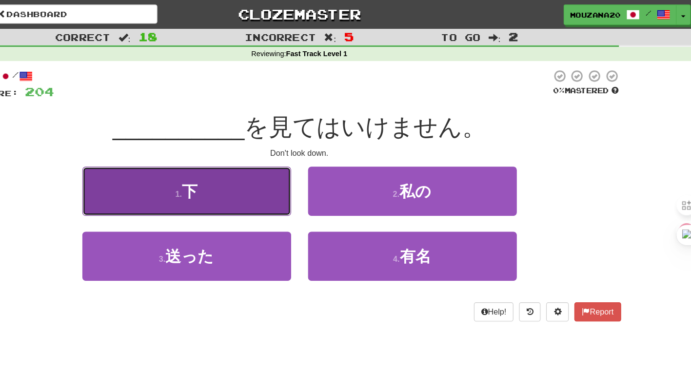
click at [287, 151] on button "1 . 下" at bounding box center [248, 165] width 180 height 42
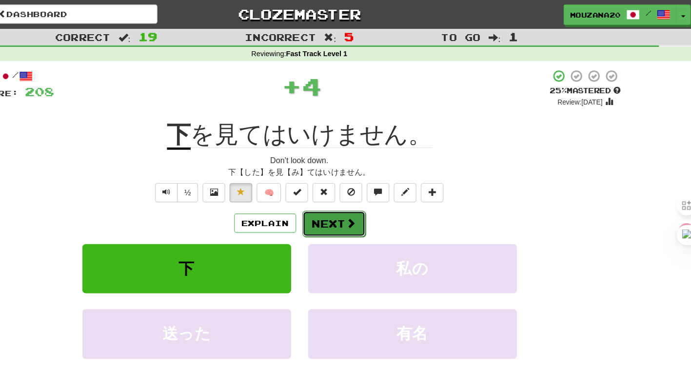
click at [384, 194] on button "Next" at bounding box center [375, 193] width 55 height 22
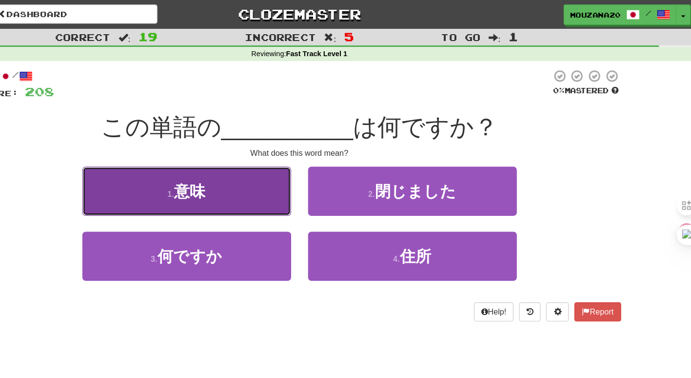
click at [273, 159] on button "1 . 意味" at bounding box center [248, 165] width 180 height 42
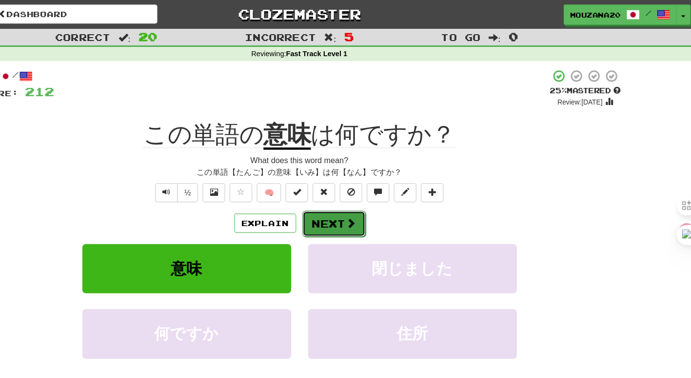
click at [397, 193] on button "Next" at bounding box center [375, 193] width 55 height 22
